Goal: Task Accomplishment & Management: Manage account settings

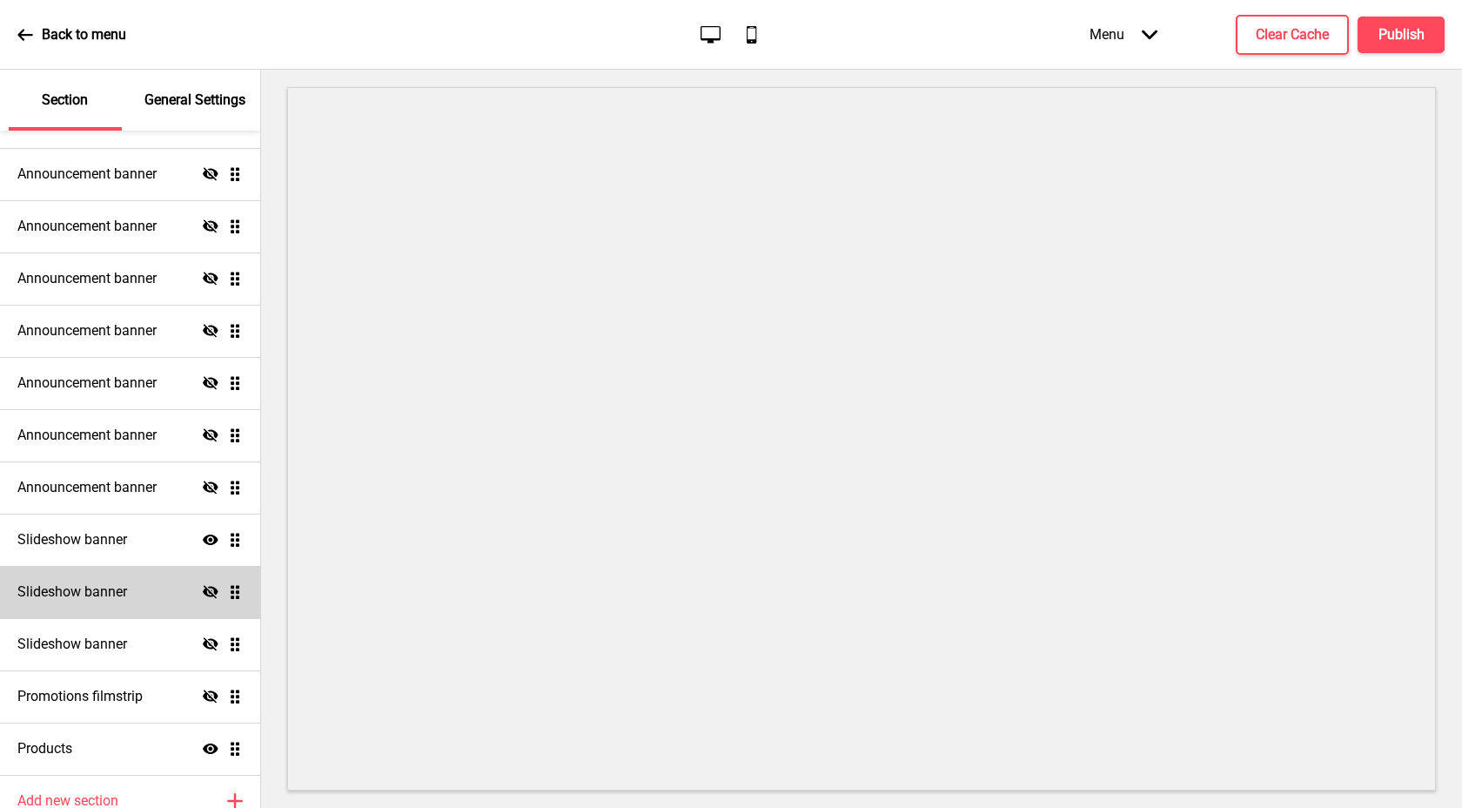
scroll to position [229, 0]
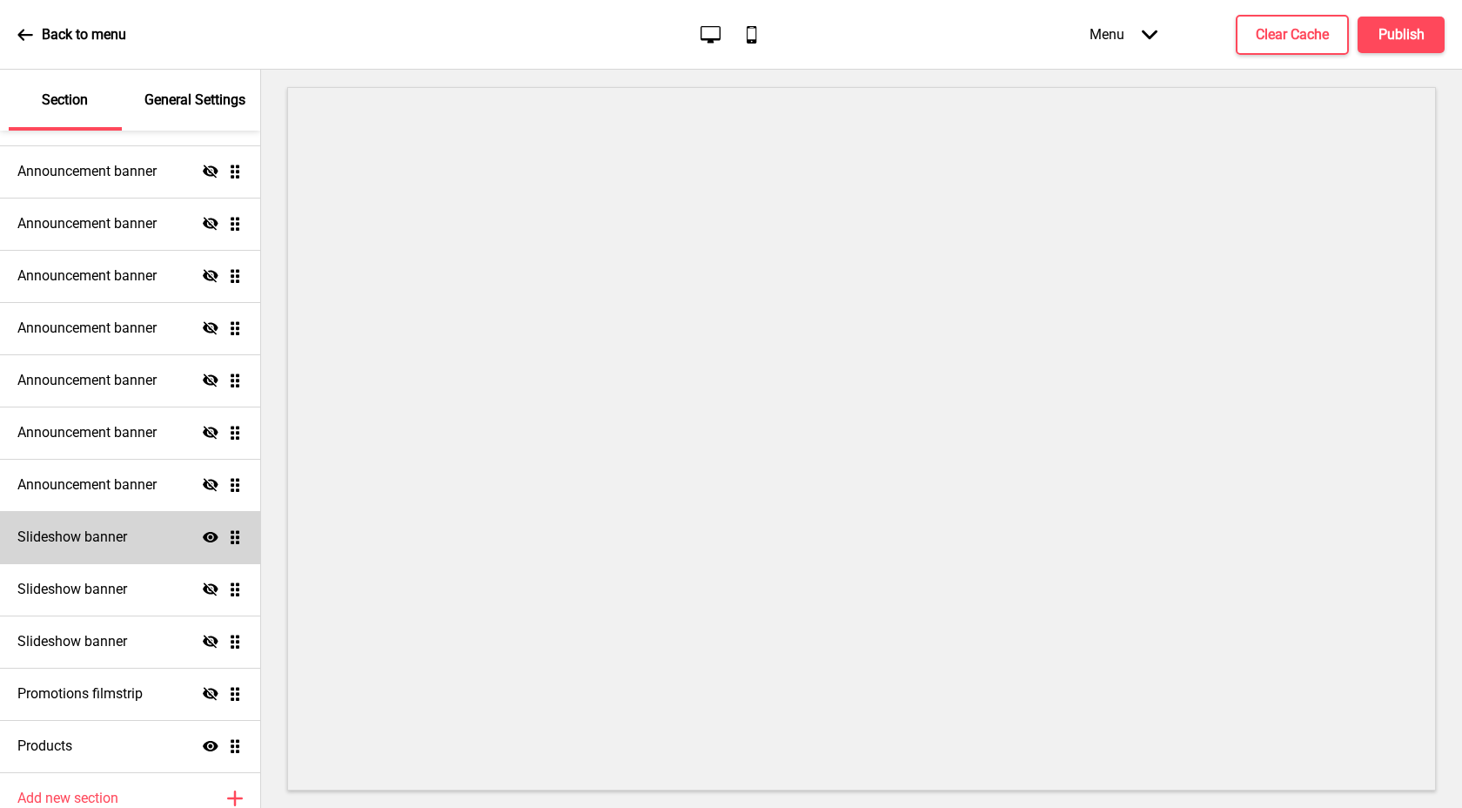
click at [147, 537] on div "Slideshow banner Show Drag" at bounding box center [130, 537] width 260 height 52
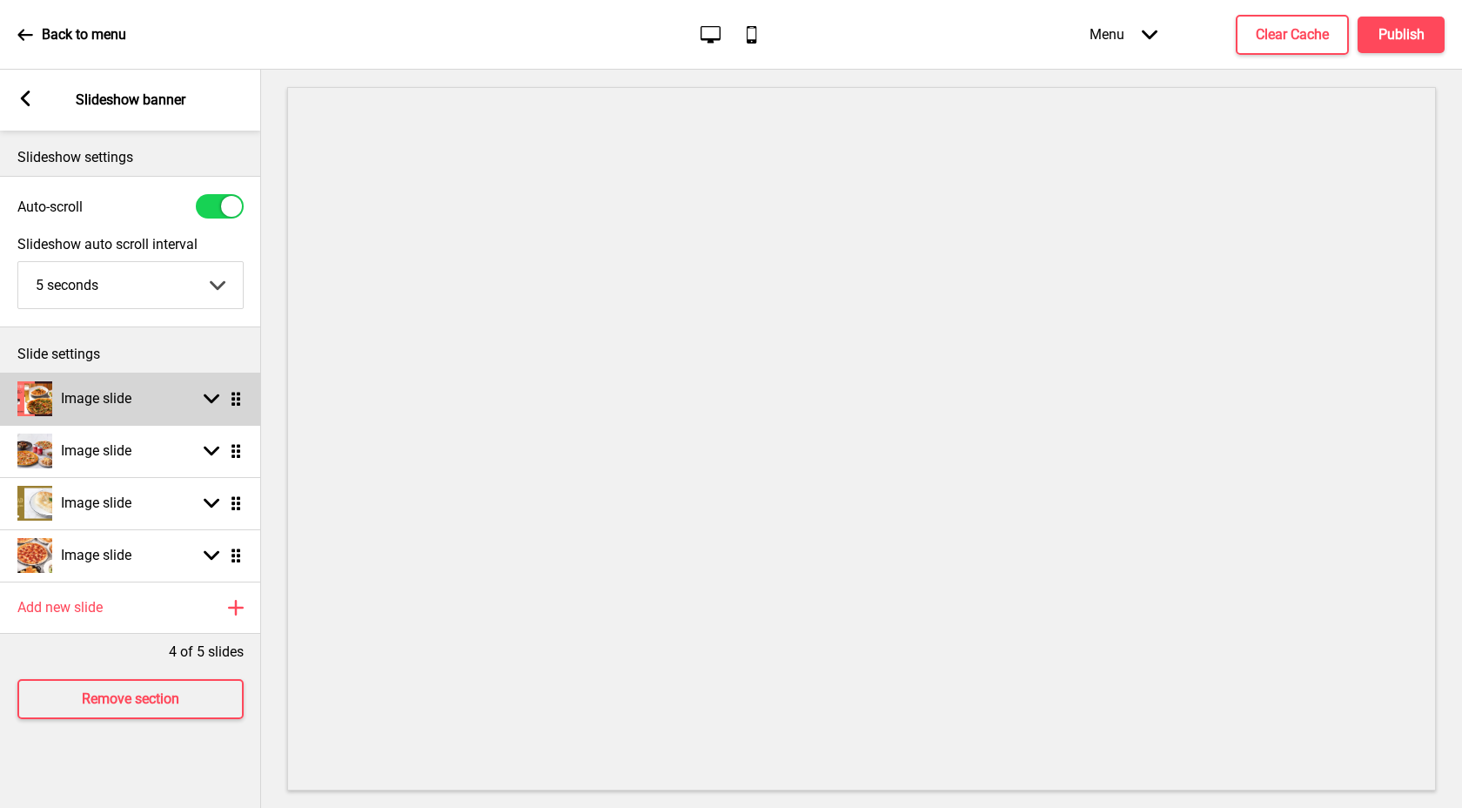
click at [212, 400] on icon at bounding box center [212, 399] width 16 height 10
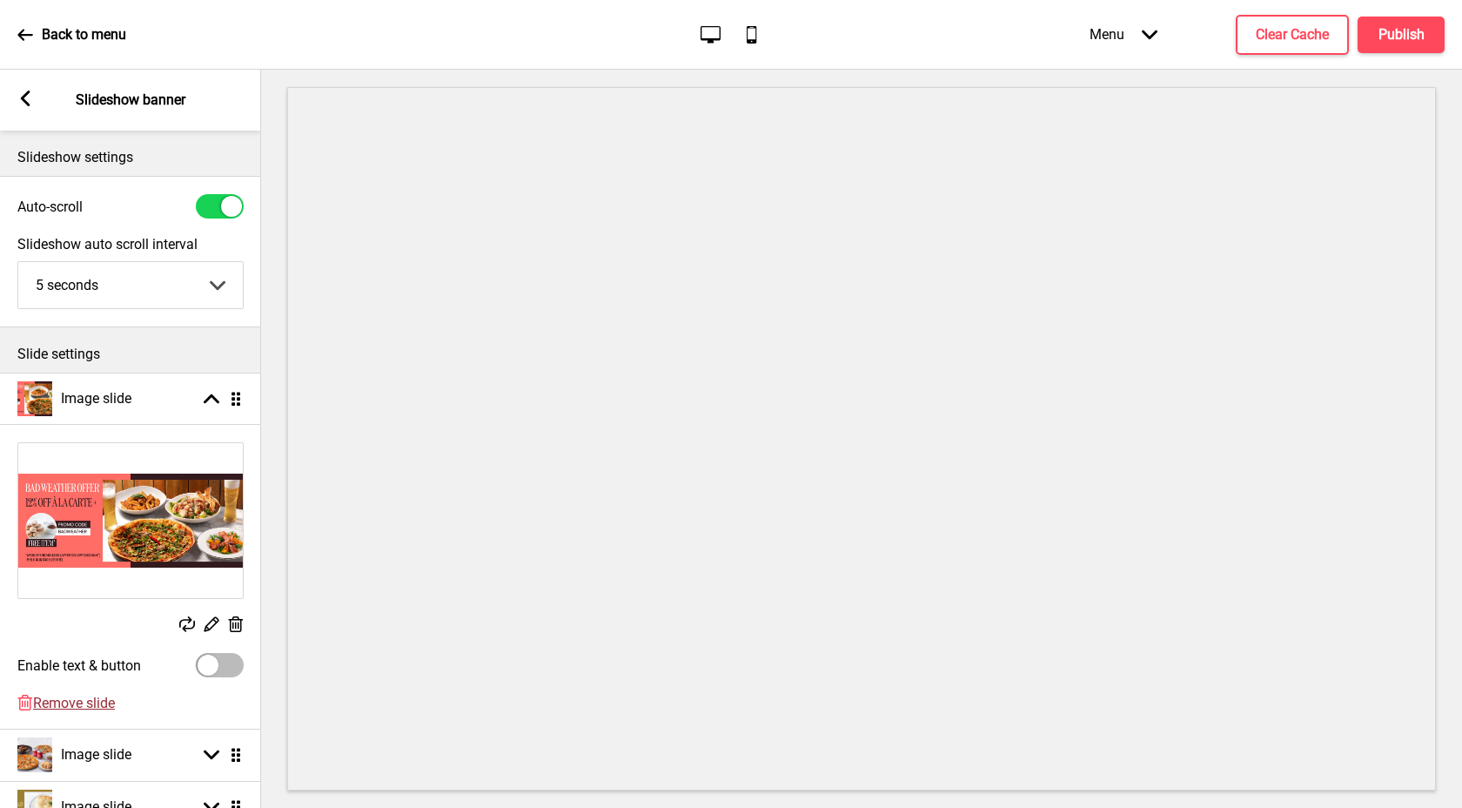
click at [99, 703] on span "Remove slide" at bounding box center [74, 702] width 82 height 17
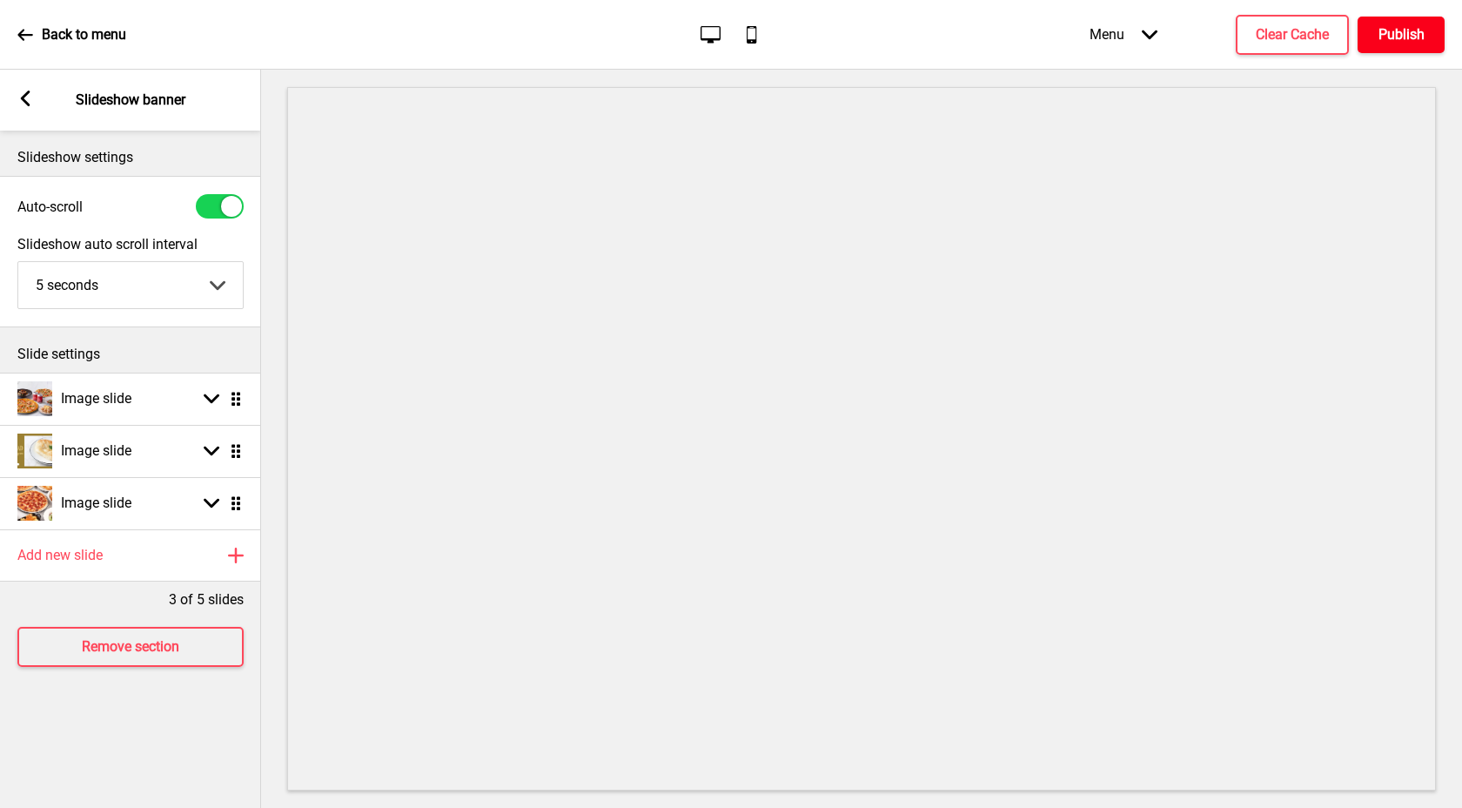
click at [1429, 37] on button "Publish" at bounding box center [1401, 35] width 87 height 37
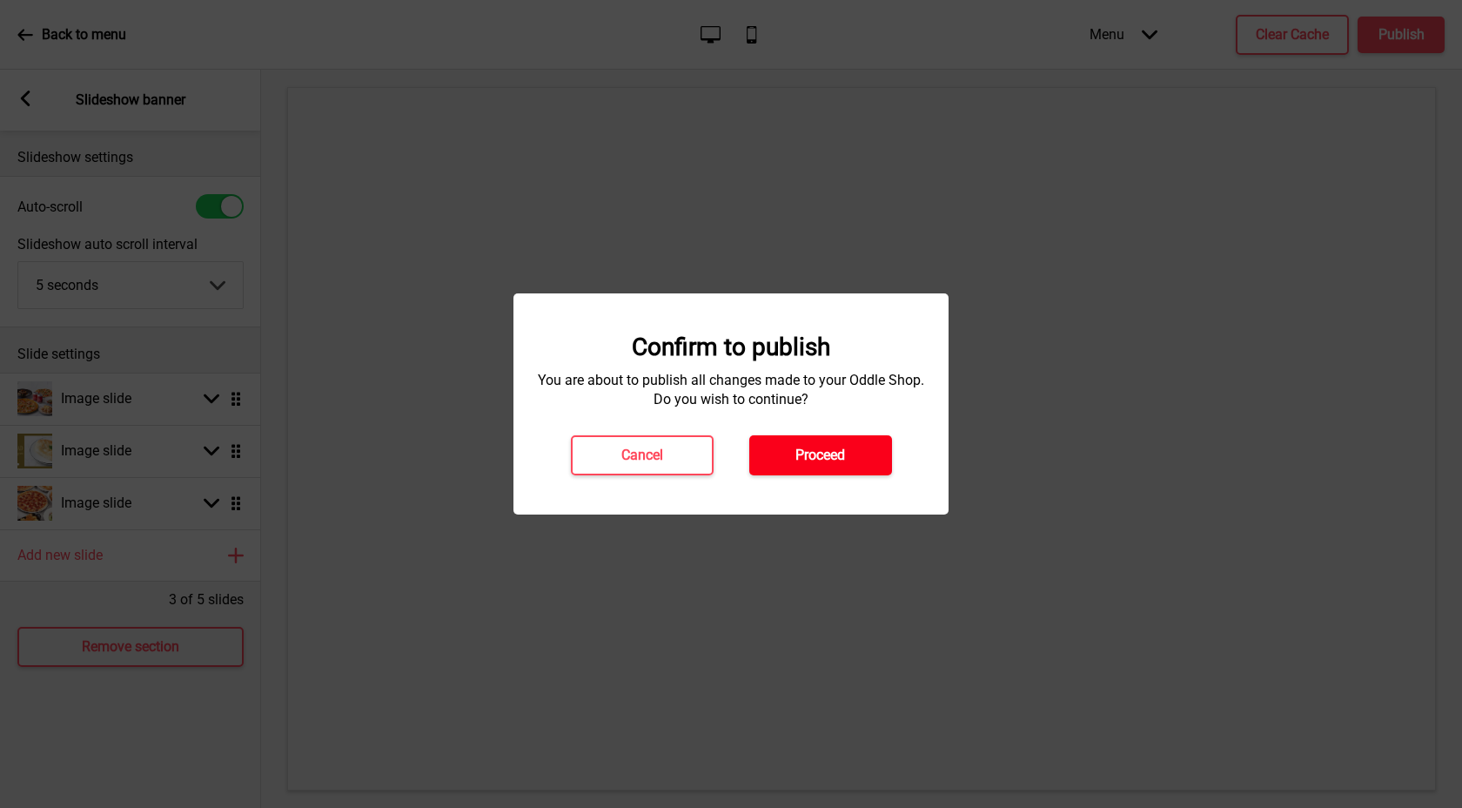
click at [842, 453] on h4 "Proceed" at bounding box center [820, 455] width 50 height 19
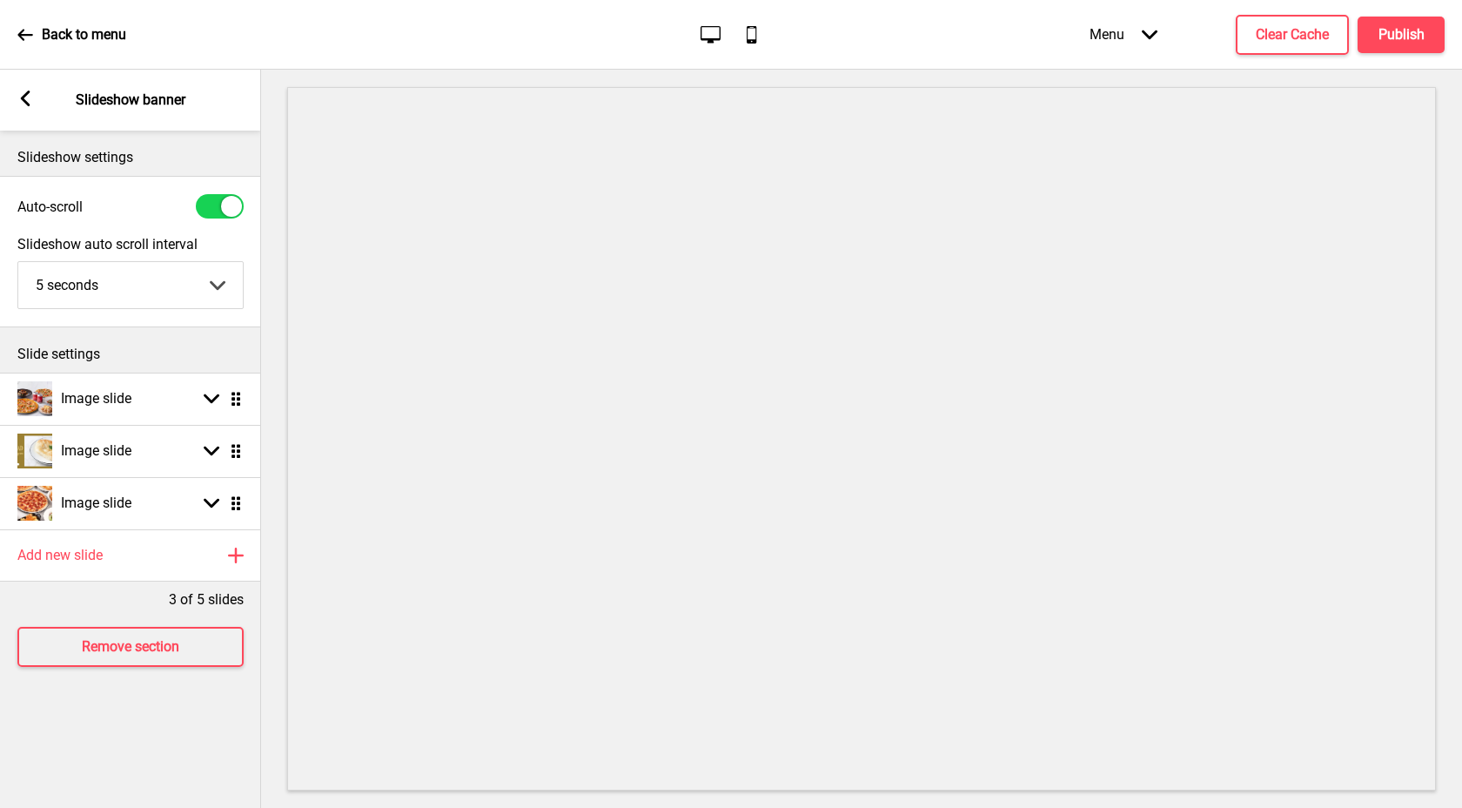
click at [32, 44] on div "Back to menu" at bounding box center [71, 34] width 109 height 47
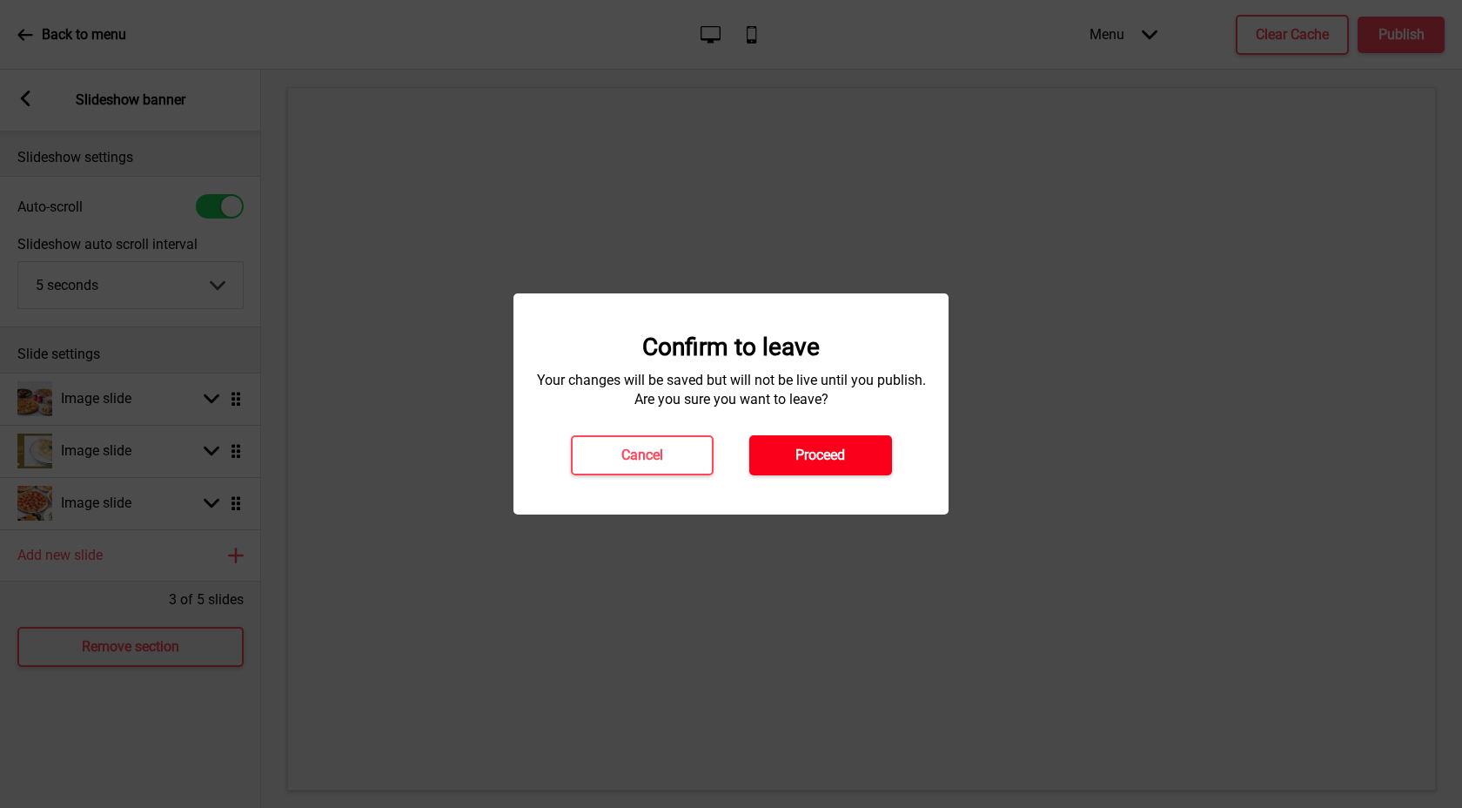
click at [820, 453] on h4 "Proceed" at bounding box center [820, 455] width 50 height 19
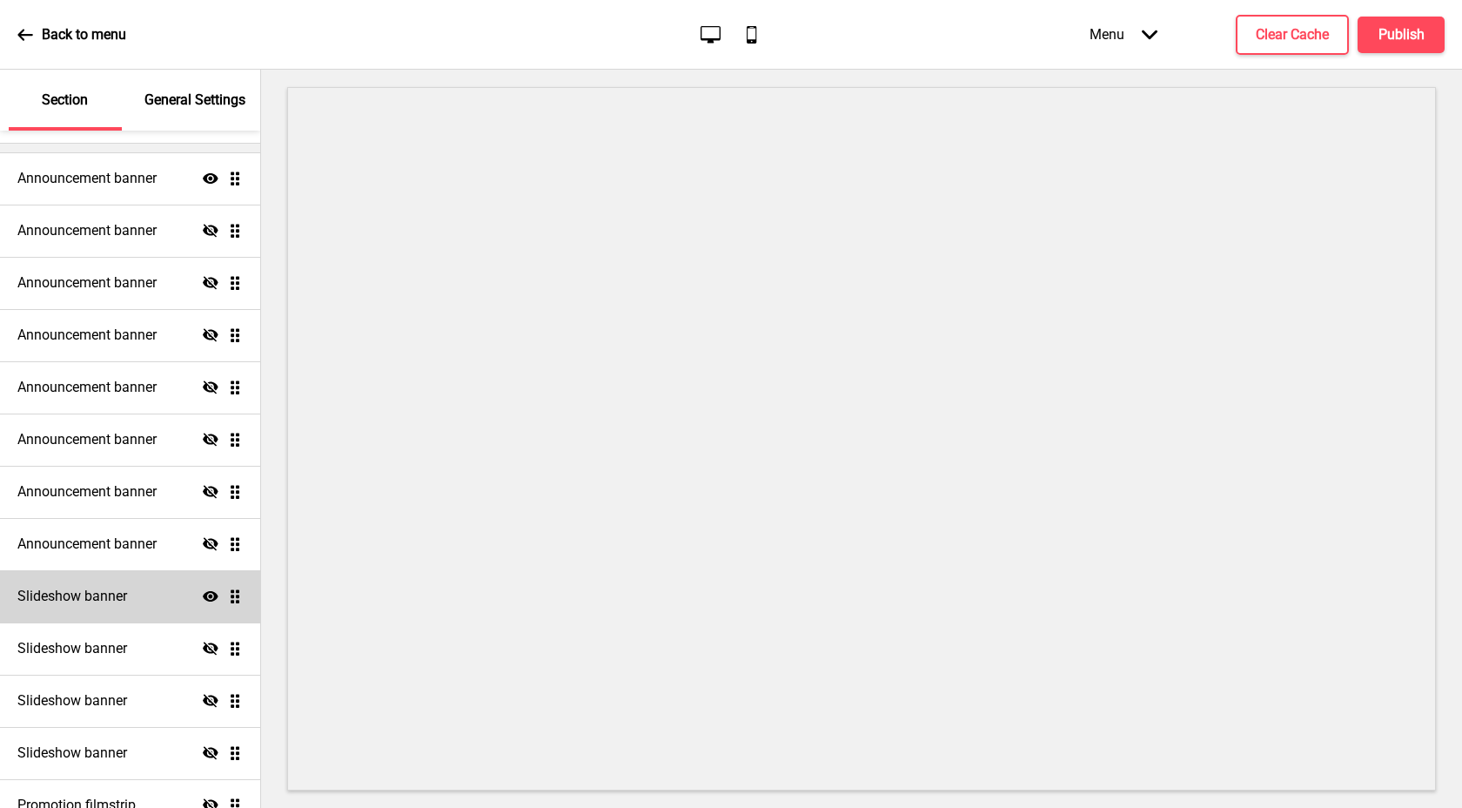
click at [187, 592] on div "Slideshow banner Show Drag" at bounding box center [130, 596] width 260 height 52
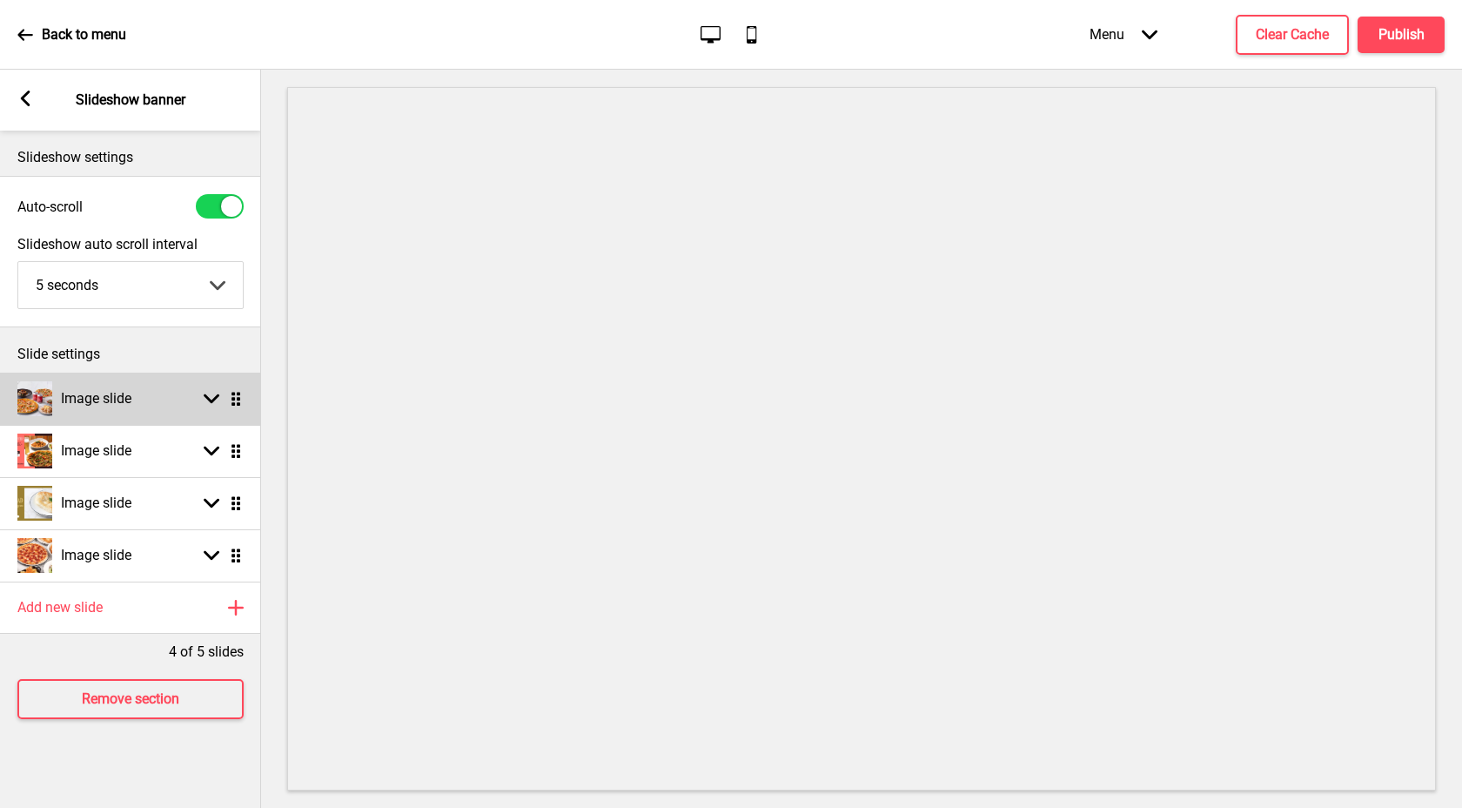
click at [197, 392] on div "Arrow down Drag" at bounding box center [219, 399] width 49 height 16
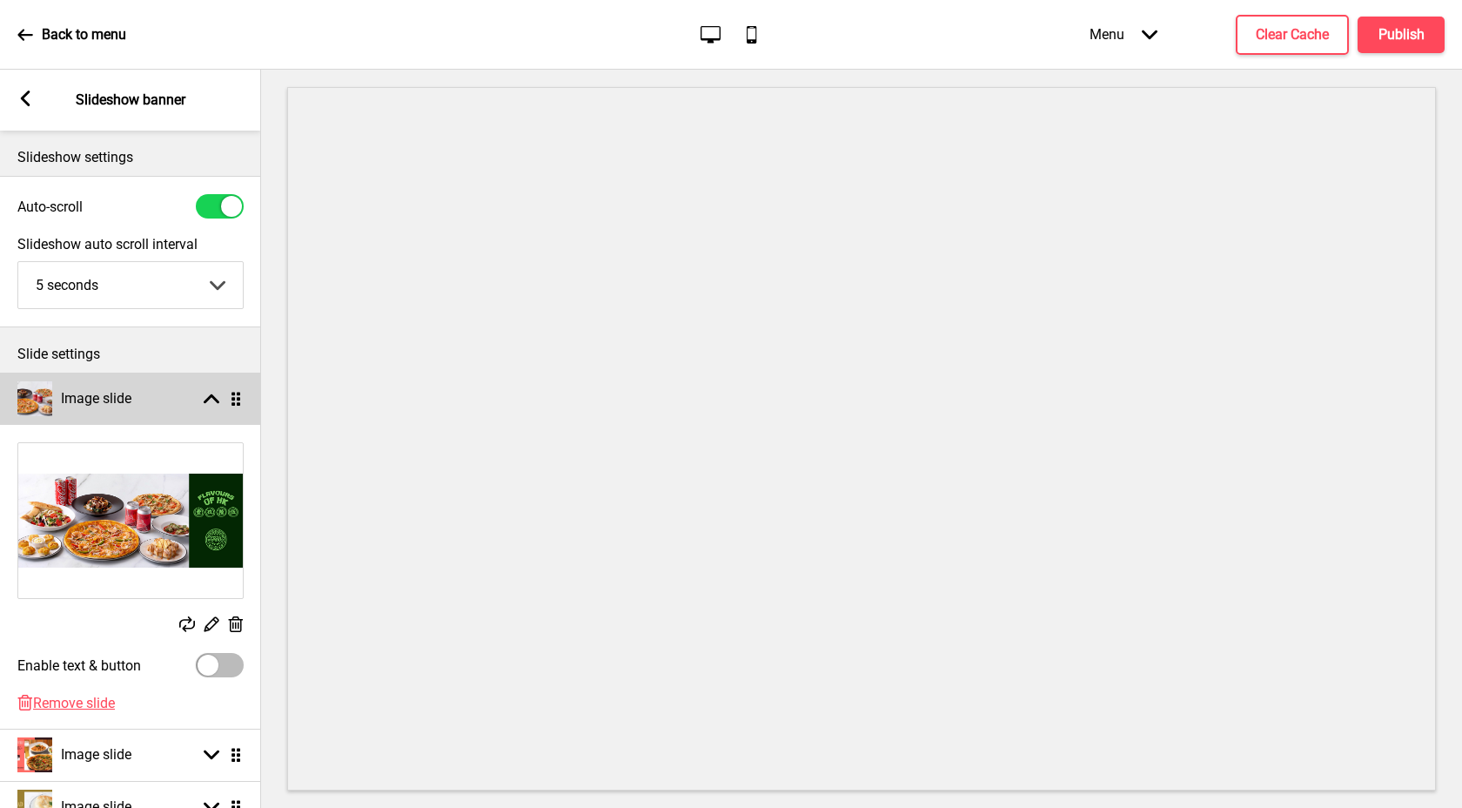
click at [217, 398] on rect at bounding box center [212, 399] width 16 height 16
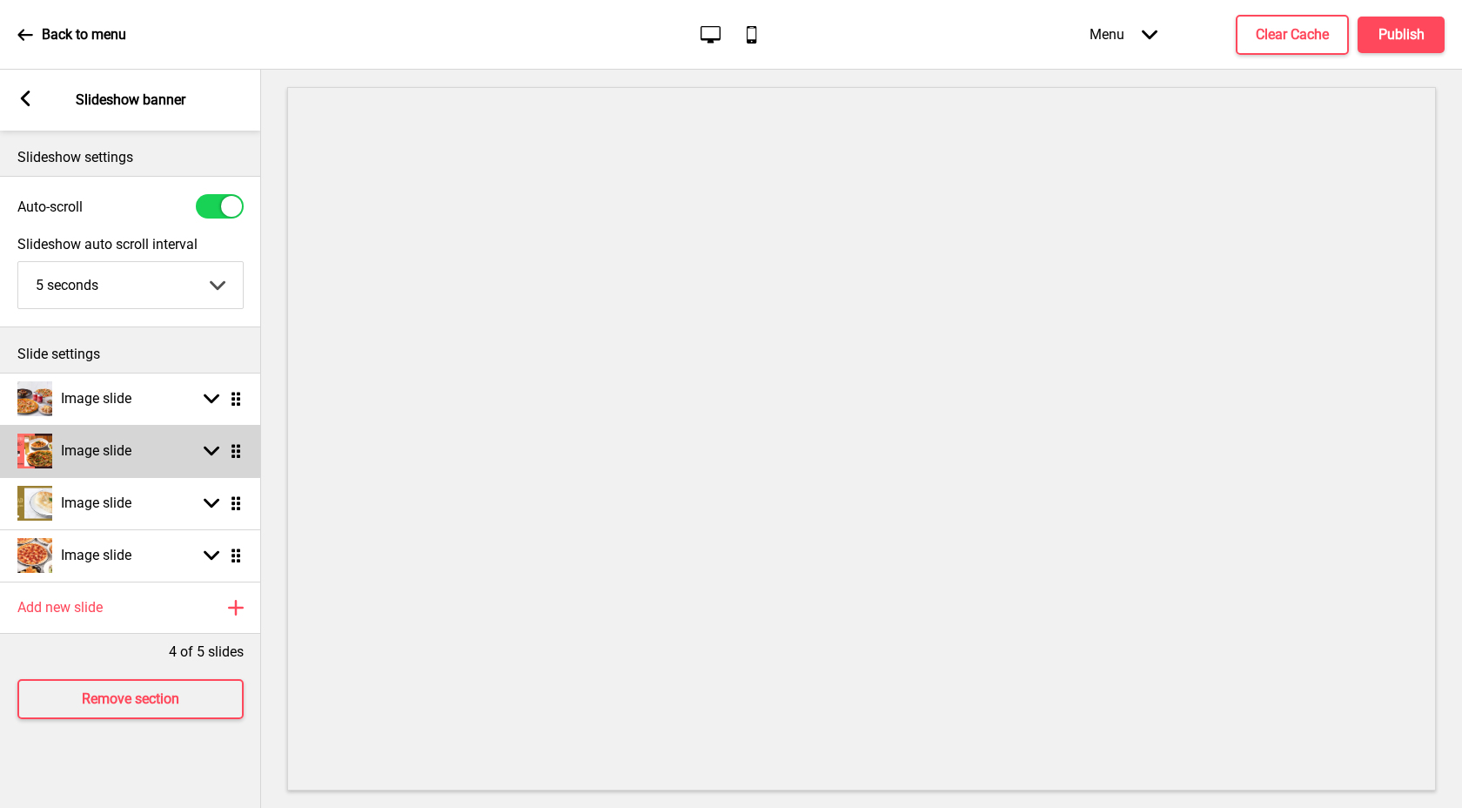
click at [191, 445] on div "Image slide Arrow down Drag" at bounding box center [130, 451] width 261 height 52
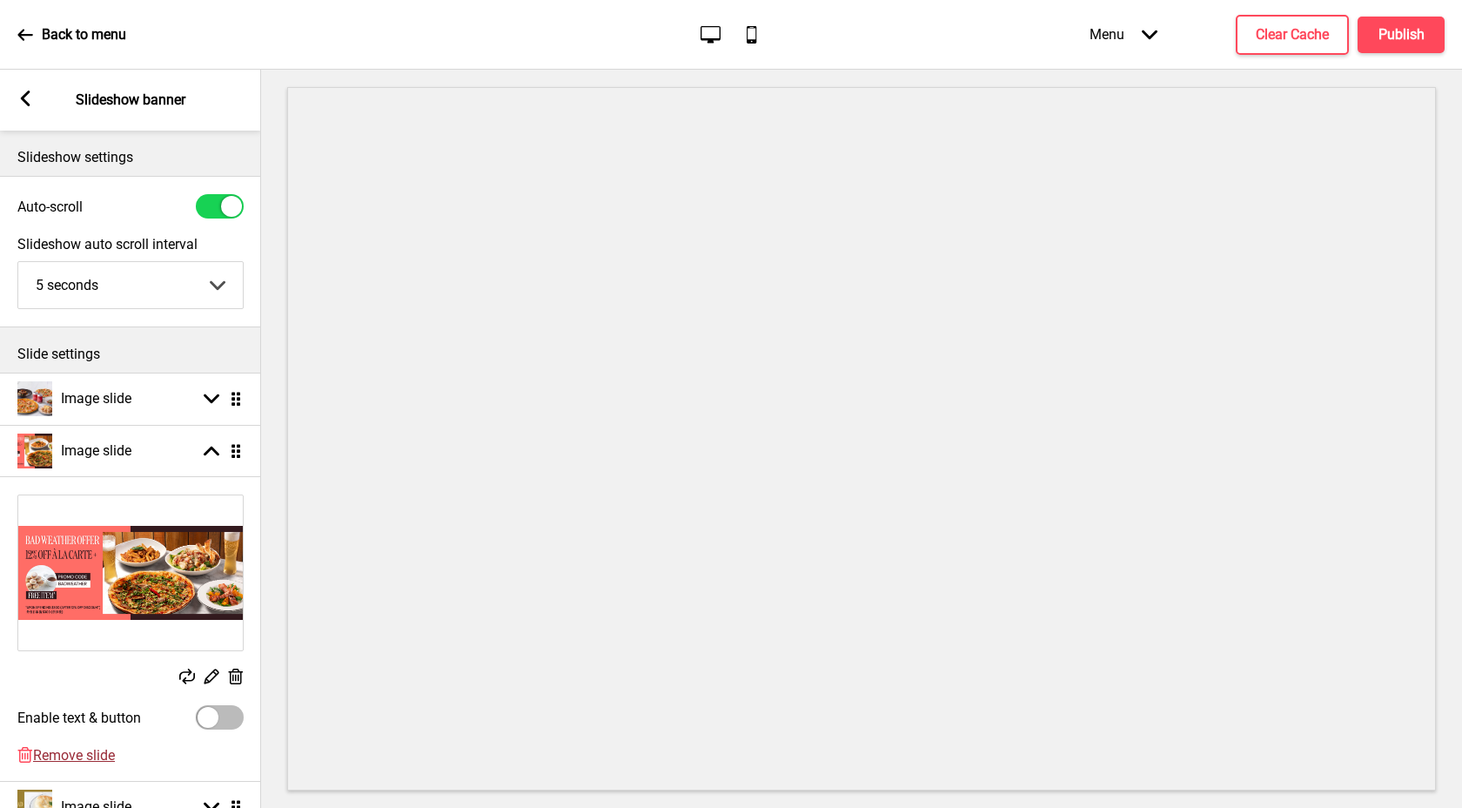
click at [77, 760] on span "Remove slide" at bounding box center [74, 755] width 82 height 17
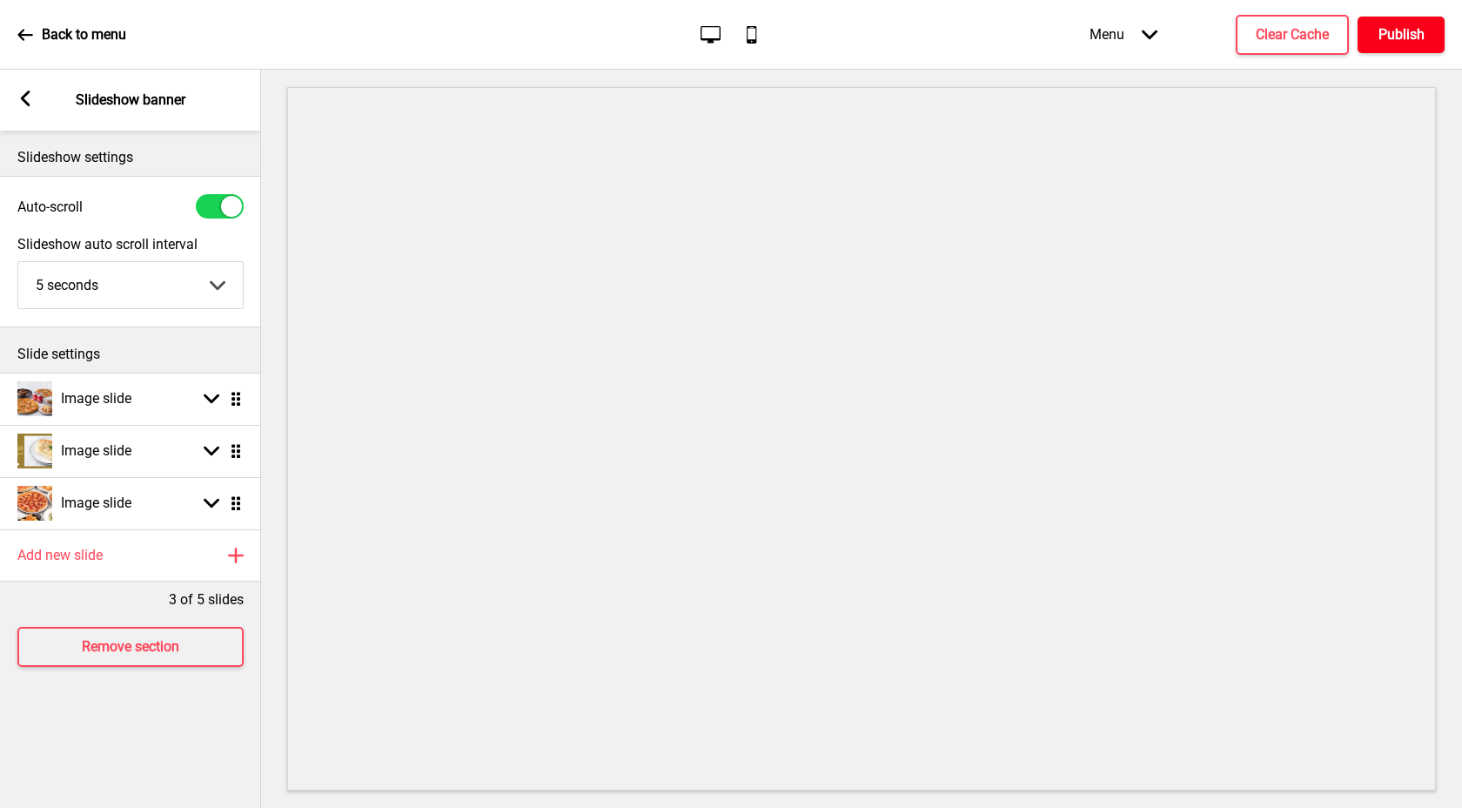
click at [1415, 42] on h4 "Publish" at bounding box center [1401, 34] width 46 height 19
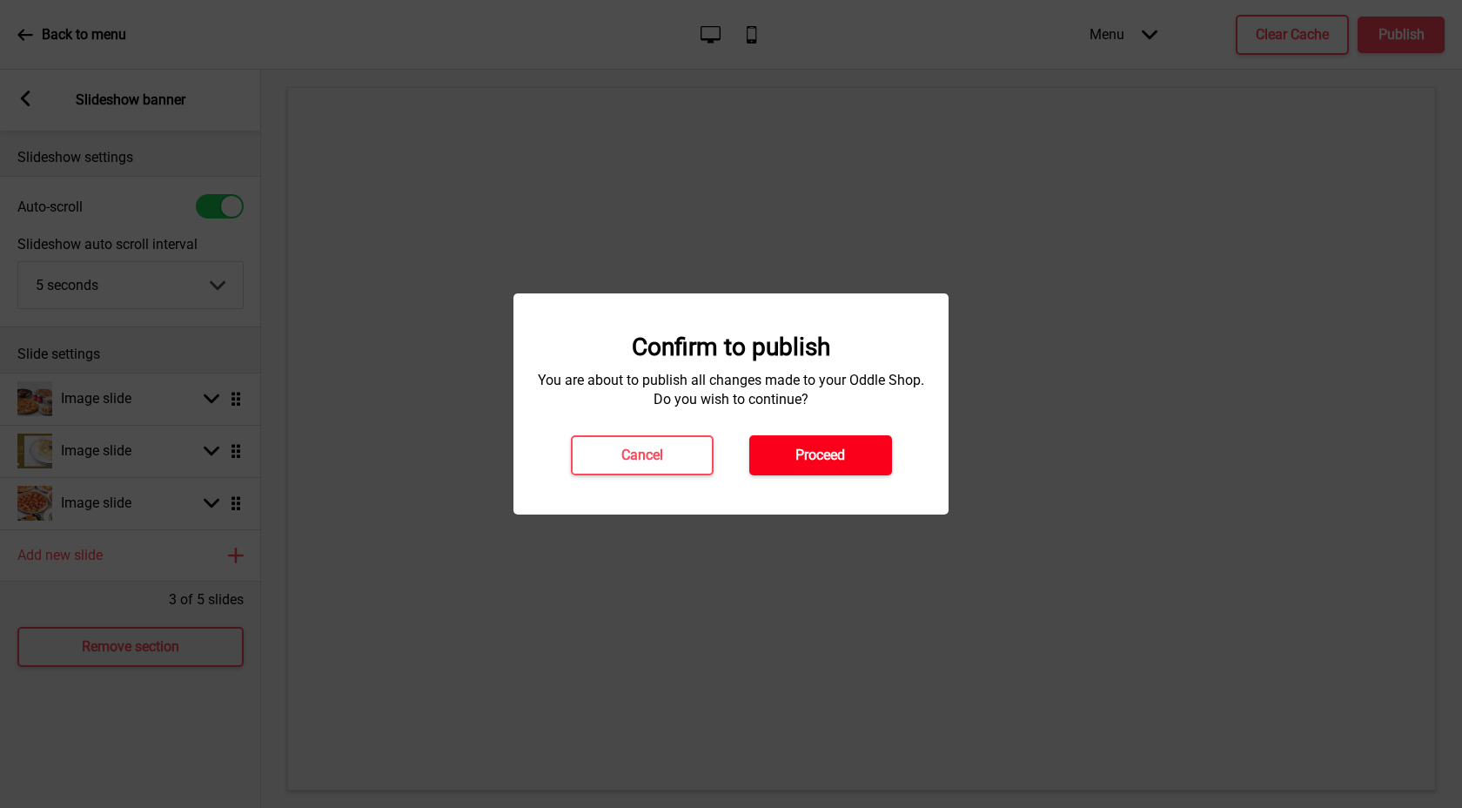
click at [821, 466] on button "Proceed" at bounding box center [820, 455] width 143 height 40
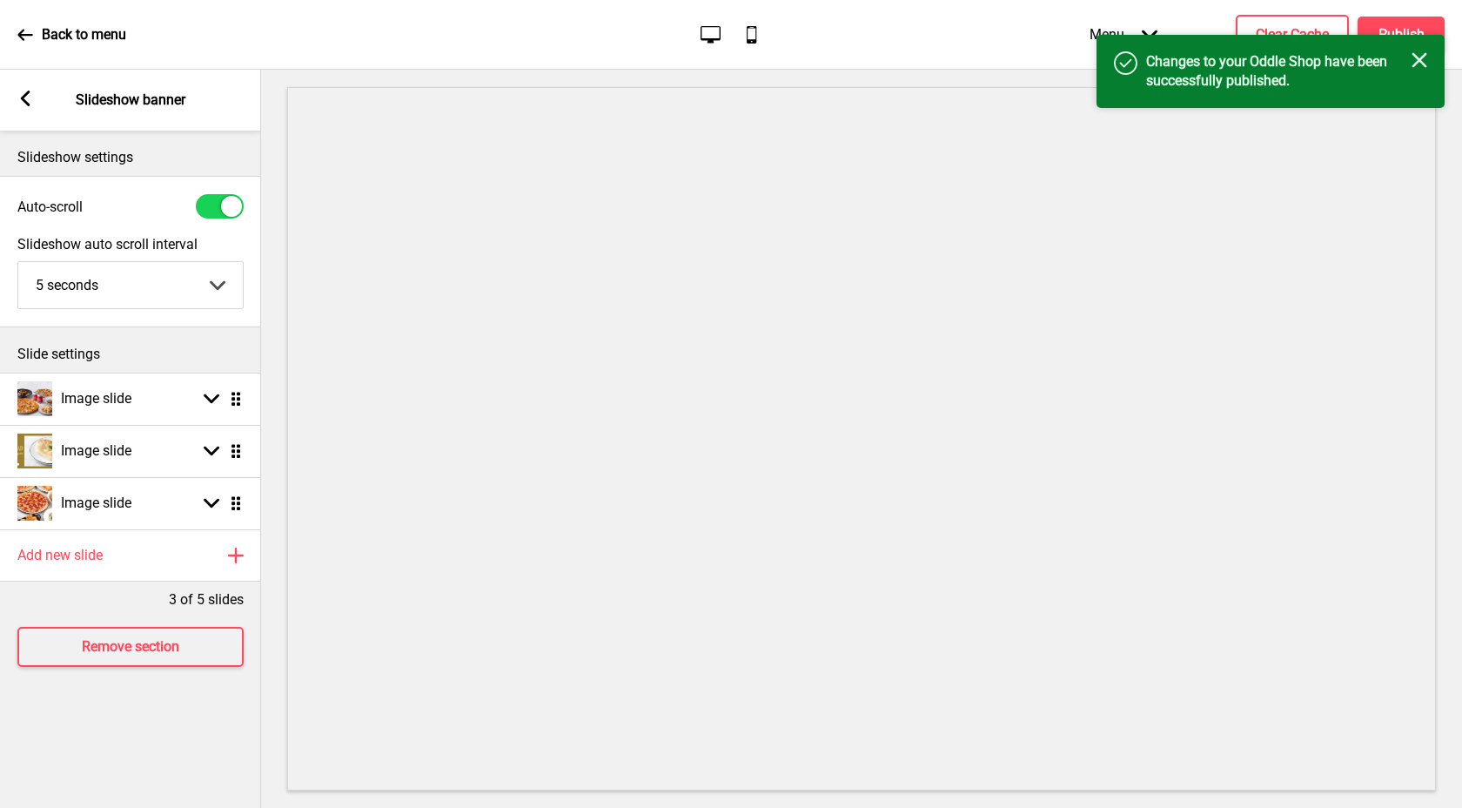
click at [64, 34] on p "Back to menu" at bounding box center [84, 34] width 84 height 19
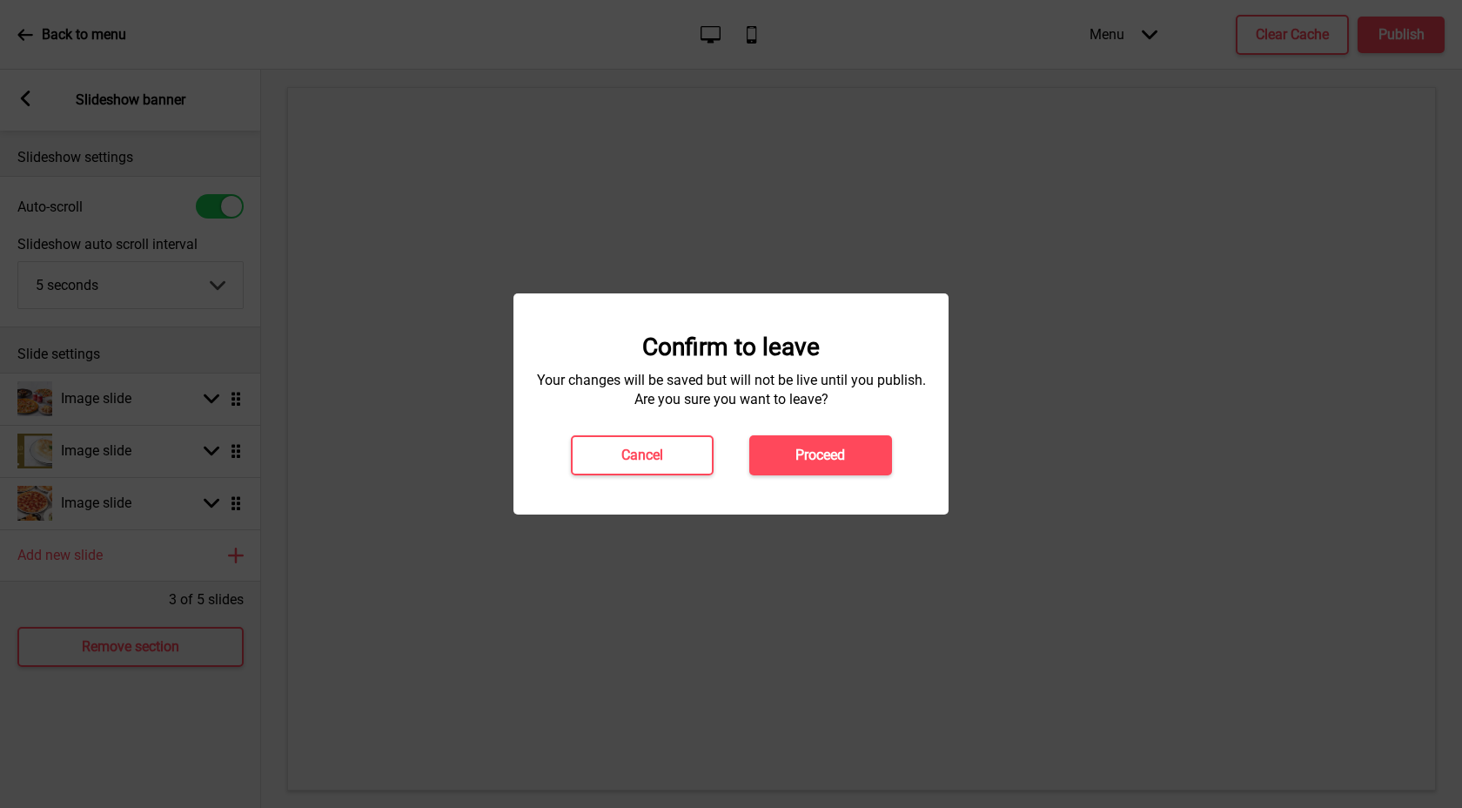
click at [841, 442] on button "Proceed" at bounding box center [820, 455] width 143 height 40
